Goal: Task Accomplishment & Management: Manage account settings

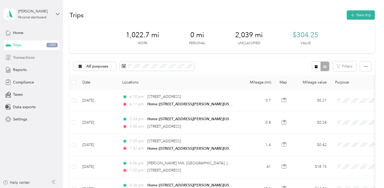
click at [20, 56] on span "Transactions" at bounding box center [24, 58] width 22 height 6
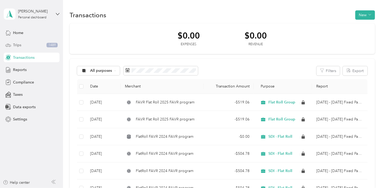
click at [16, 45] on span "Trips" at bounding box center [17, 45] width 8 height 6
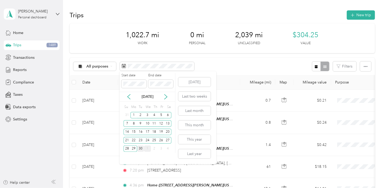
click at [141, 147] on div "30" at bounding box center [140, 148] width 7 height 7
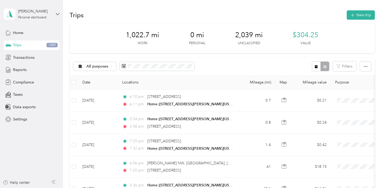
click at [240, 66] on div "All purposes Filters" at bounding box center [222, 66] width 305 height 17
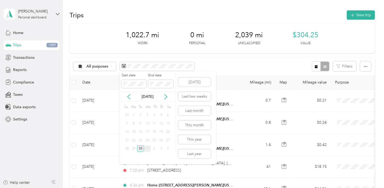
click at [141, 149] on div "30" at bounding box center [140, 148] width 7 height 7
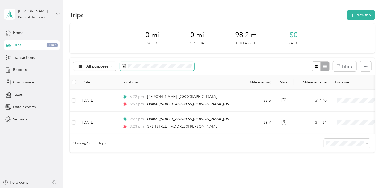
click at [124, 66] on rect at bounding box center [124, 66] width 1 height 1
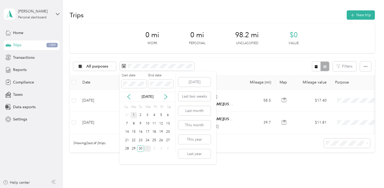
click at [133, 116] on div "1" at bounding box center [134, 115] width 7 height 7
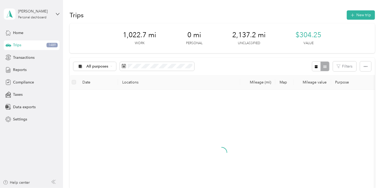
click at [235, 63] on div "All purposes Filters" at bounding box center [222, 66] width 305 height 17
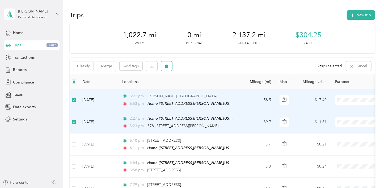
click at [164, 66] on button "button" at bounding box center [166, 65] width 11 height 9
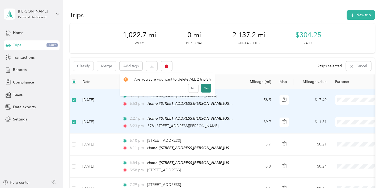
click at [203, 89] on button "Yes" at bounding box center [206, 88] width 10 height 9
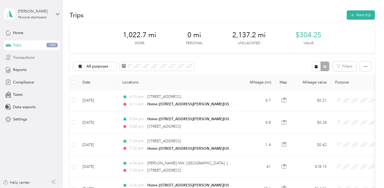
click at [22, 56] on span "Transactions" at bounding box center [24, 58] width 22 height 6
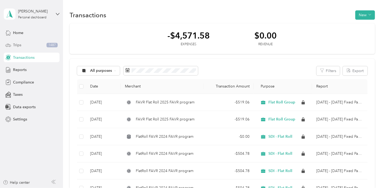
click at [20, 44] on span "Trips" at bounding box center [17, 45] width 8 height 6
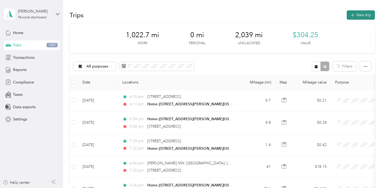
click at [358, 14] on button "New trip" at bounding box center [361, 14] width 28 height 9
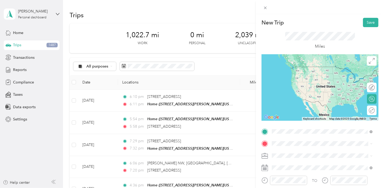
click at [319, 74] on div "Home [STREET_ADDRESS][PERSON_NAME][US_STATE]" at bounding box center [323, 71] width 83 height 11
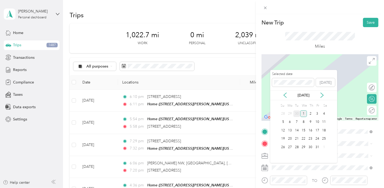
click at [296, 114] on div "30" at bounding box center [297, 113] width 7 height 7
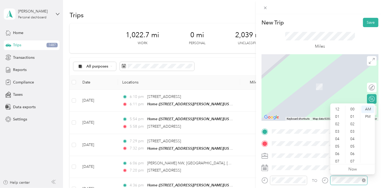
scroll to position [32, 0]
click at [354, 154] on div "30" at bounding box center [353, 153] width 13 height 7
click at [337, 157] on div "11" at bounding box center [338, 159] width 13 height 7
click at [337, 160] on div "11" at bounding box center [338, 159] width 13 height 7
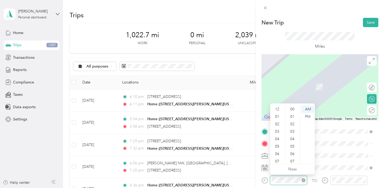
scroll to position [32, 0]
click at [278, 159] on div "11" at bounding box center [277, 159] width 13 height 7
click at [293, 156] on div "30" at bounding box center [293, 153] width 13 height 7
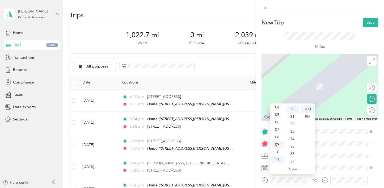
click at [278, 145] on div "09" at bounding box center [277, 144] width 13 height 7
click at [294, 124] on div "32" at bounding box center [293, 123] width 13 height 7
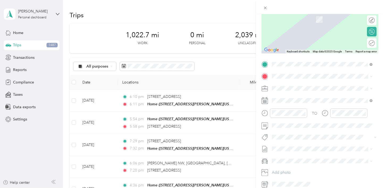
scroll to position [80, 0]
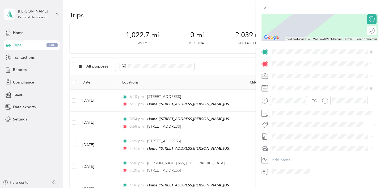
click at [285, 155] on div "GMC Sierra 1500" at bounding box center [322, 158] width 97 height 6
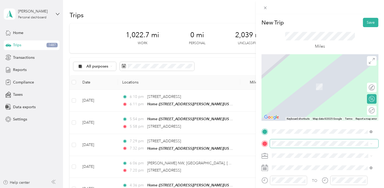
scroll to position [26, 0]
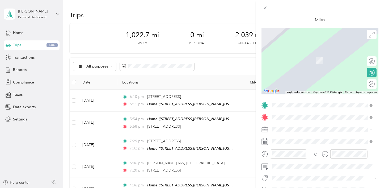
click at [298, 56] on span "[STREET_ADDRESS][PERSON_NAME][US_STATE]" at bounding box center [323, 57] width 83 height 5
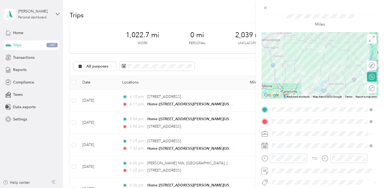
scroll to position [0, 0]
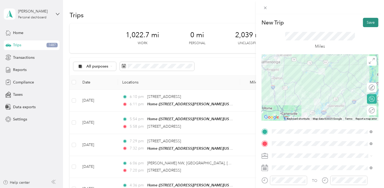
click at [365, 23] on button "Save" at bounding box center [370, 22] width 15 height 9
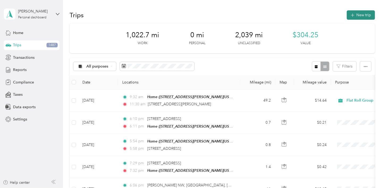
click at [357, 15] on button "New trip" at bounding box center [361, 14] width 28 height 9
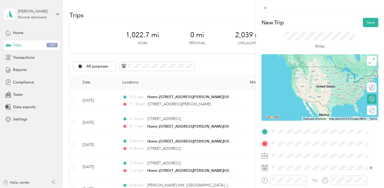
click at [316, 69] on span "[STREET_ADDRESS][PERSON_NAME][US_STATE]" at bounding box center [323, 66] width 83 height 5
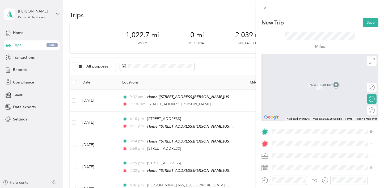
click at [310, 85] on span "[STREET_ADDRESS][PERSON_NAME][US_STATE]" at bounding box center [323, 86] width 83 height 5
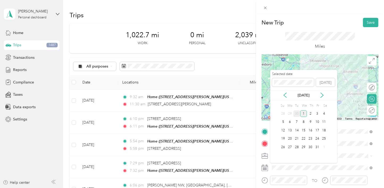
click at [297, 114] on div "30" at bounding box center [297, 113] width 7 height 7
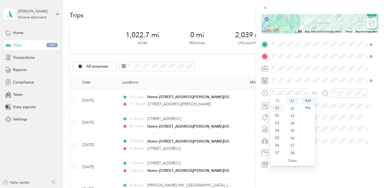
click at [277, 109] on div "01" at bounding box center [277, 107] width 13 height 7
click at [295, 136] on div "05" at bounding box center [293, 137] width 13 height 7
click at [308, 107] on div "PM" at bounding box center [308, 107] width 13 height 7
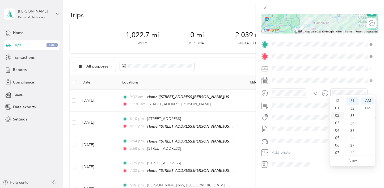
click at [338, 115] on div "02" at bounding box center [338, 115] width 13 height 7
click at [353, 116] on div "33" at bounding box center [353, 115] width 13 height 7
click at [367, 109] on div "PM" at bounding box center [368, 107] width 13 height 7
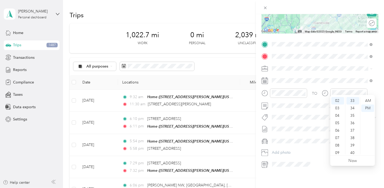
click at [308, 129] on div "TO Add photo" at bounding box center [320, 104] width 117 height 128
click at [282, 146] on div "GMC Sierra 1500" at bounding box center [322, 146] width 97 height 6
click at [289, 142] on span "[DATE] - [DATE]" at bounding box center [285, 143] width 27 height 6
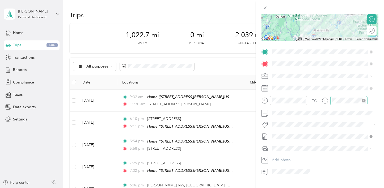
scroll to position [0, 0]
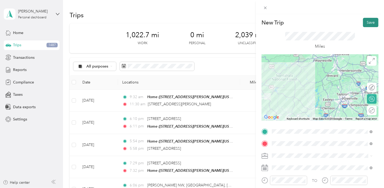
click at [367, 23] on button "Save" at bounding box center [370, 22] width 15 height 9
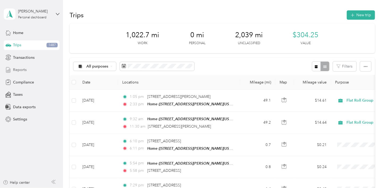
click at [20, 69] on span "Reports" at bounding box center [20, 70] width 14 height 6
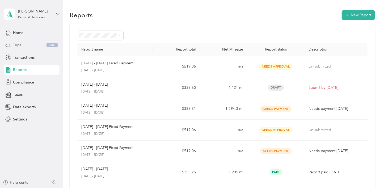
click at [20, 46] on span "Trips" at bounding box center [17, 45] width 8 height 6
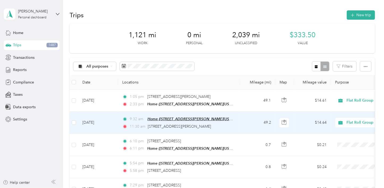
scroll to position [26, 0]
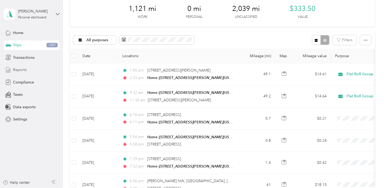
click at [22, 70] on span "Reports" at bounding box center [20, 70] width 14 height 6
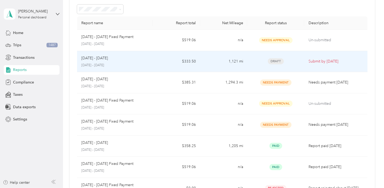
click at [224, 58] on td "1,121 mi" at bounding box center [223, 61] width 47 height 21
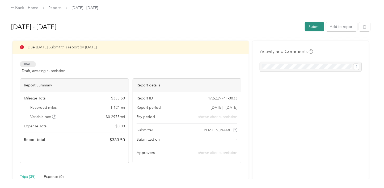
click at [315, 26] on button "Submit" at bounding box center [314, 26] width 19 height 9
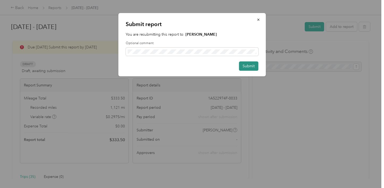
click at [246, 66] on button "Submit" at bounding box center [248, 65] width 19 height 9
